Goal: Book appointment/travel/reservation

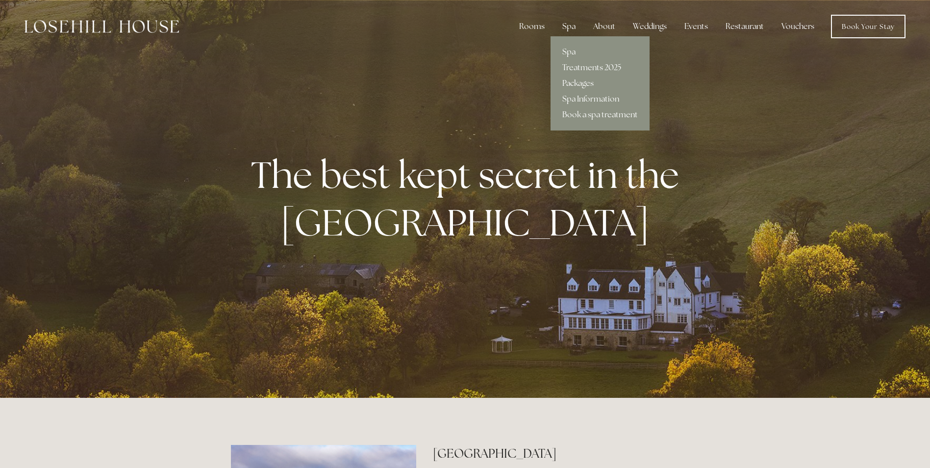
click at [581, 80] on link "Packages" at bounding box center [599, 83] width 99 height 16
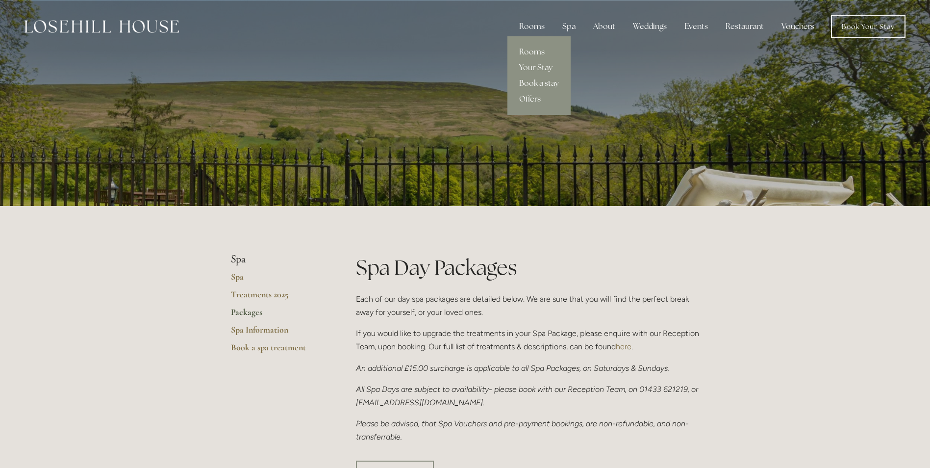
click at [533, 100] on link "Offers" at bounding box center [538, 99] width 63 height 16
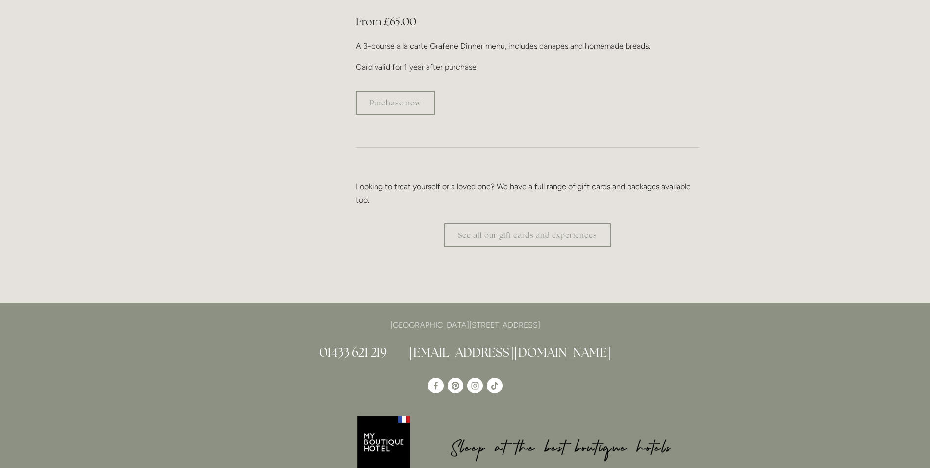
scroll to position [2010, 0]
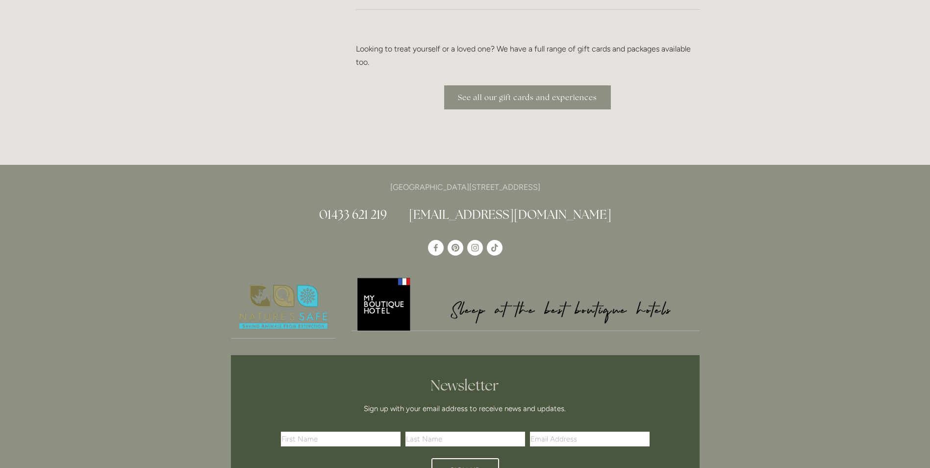
click at [568, 85] on link "See all our gift cards and experiences" at bounding box center [527, 97] width 167 height 24
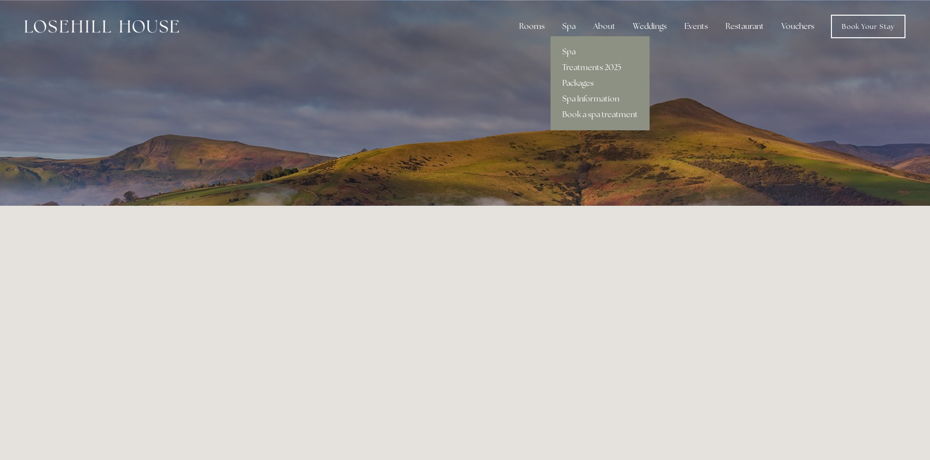
click at [584, 80] on link "Packages" at bounding box center [599, 83] width 99 height 16
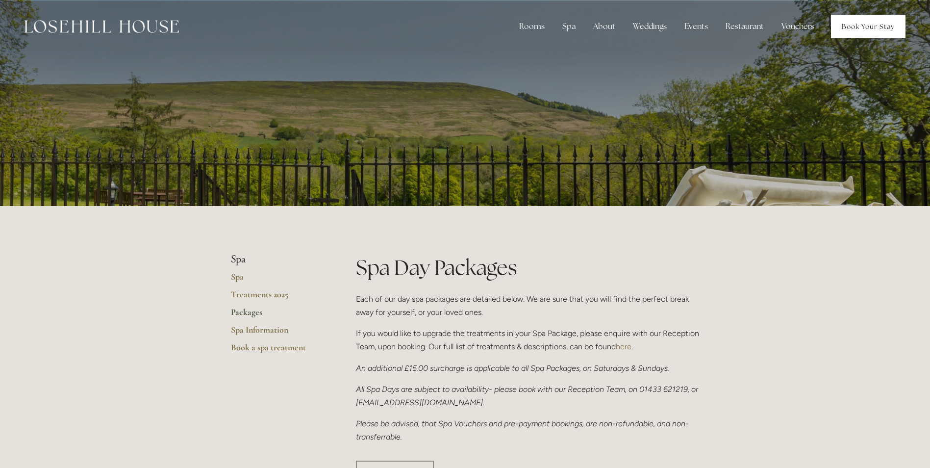
click at [860, 29] on link "Book Your Stay" at bounding box center [868, 27] width 75 height 24
